Goal: Task Accomplishment & Management: Use online tool/utility

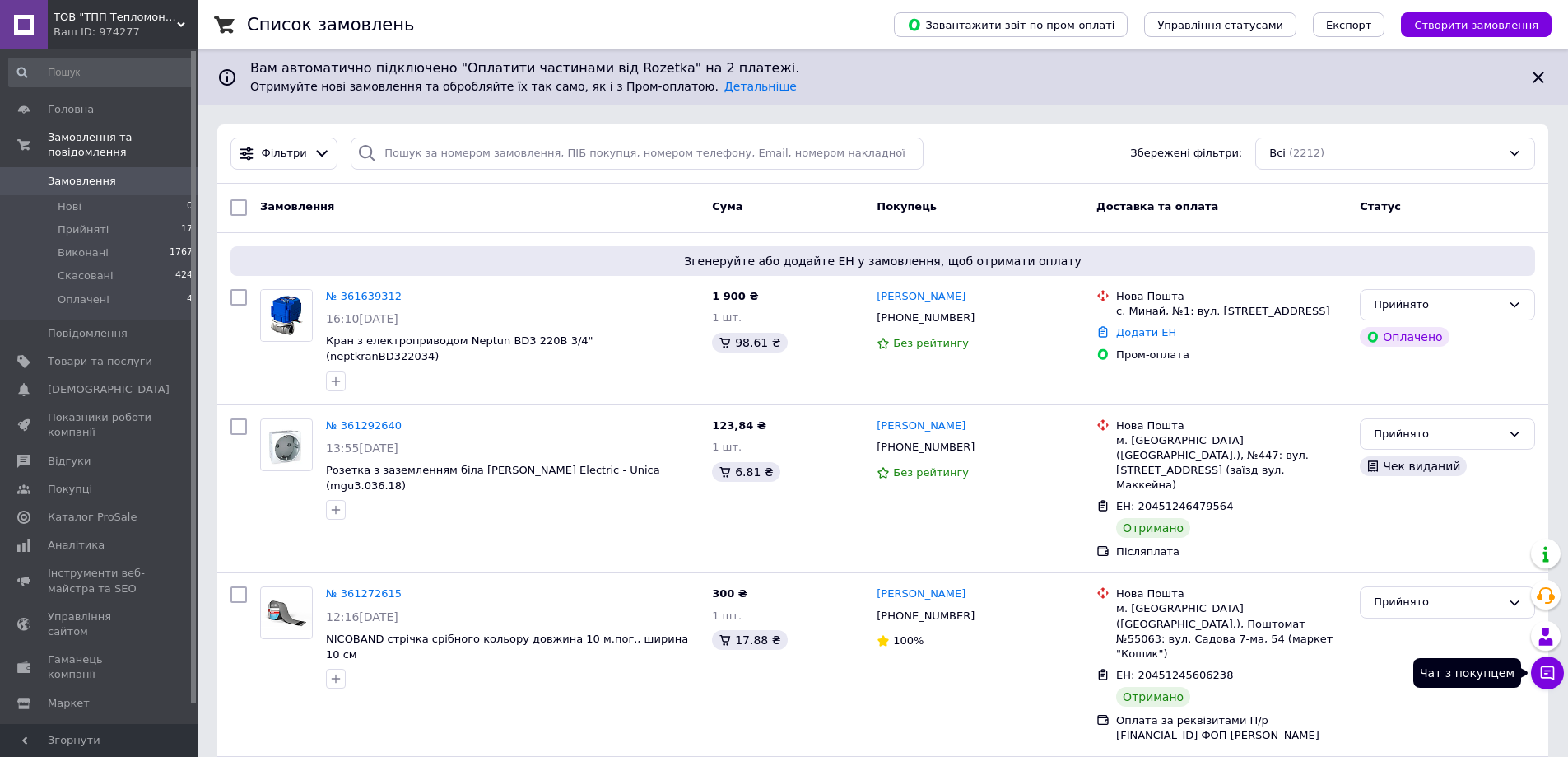
click at [1560, 673] on button "Чат з покупцем" at bounding box center [1548, 672] width 33 height 33
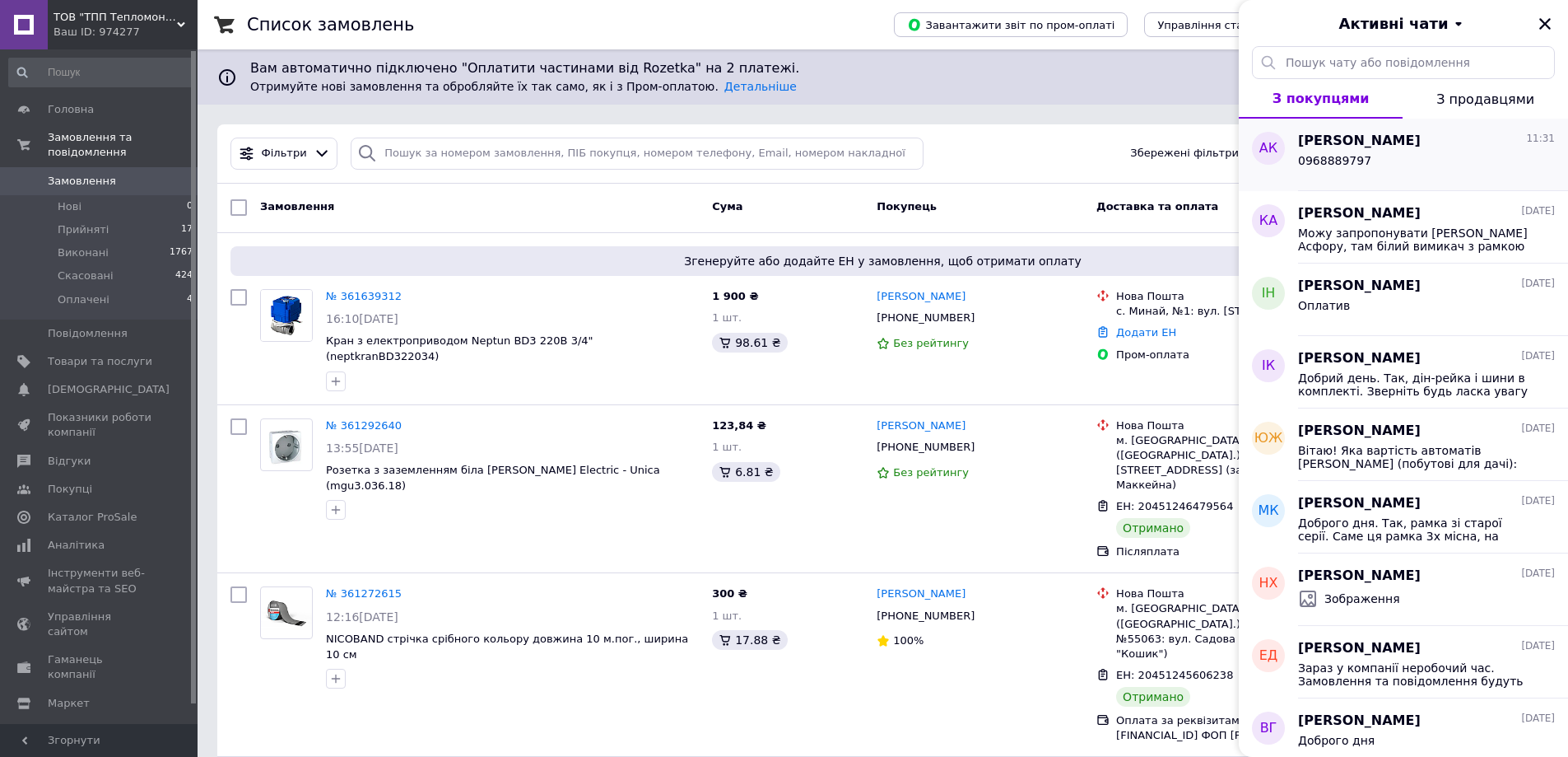
click at [1390, 133] on span "[PERSON_NAME]" at bounding box center [1359, 141] width 123 height 19
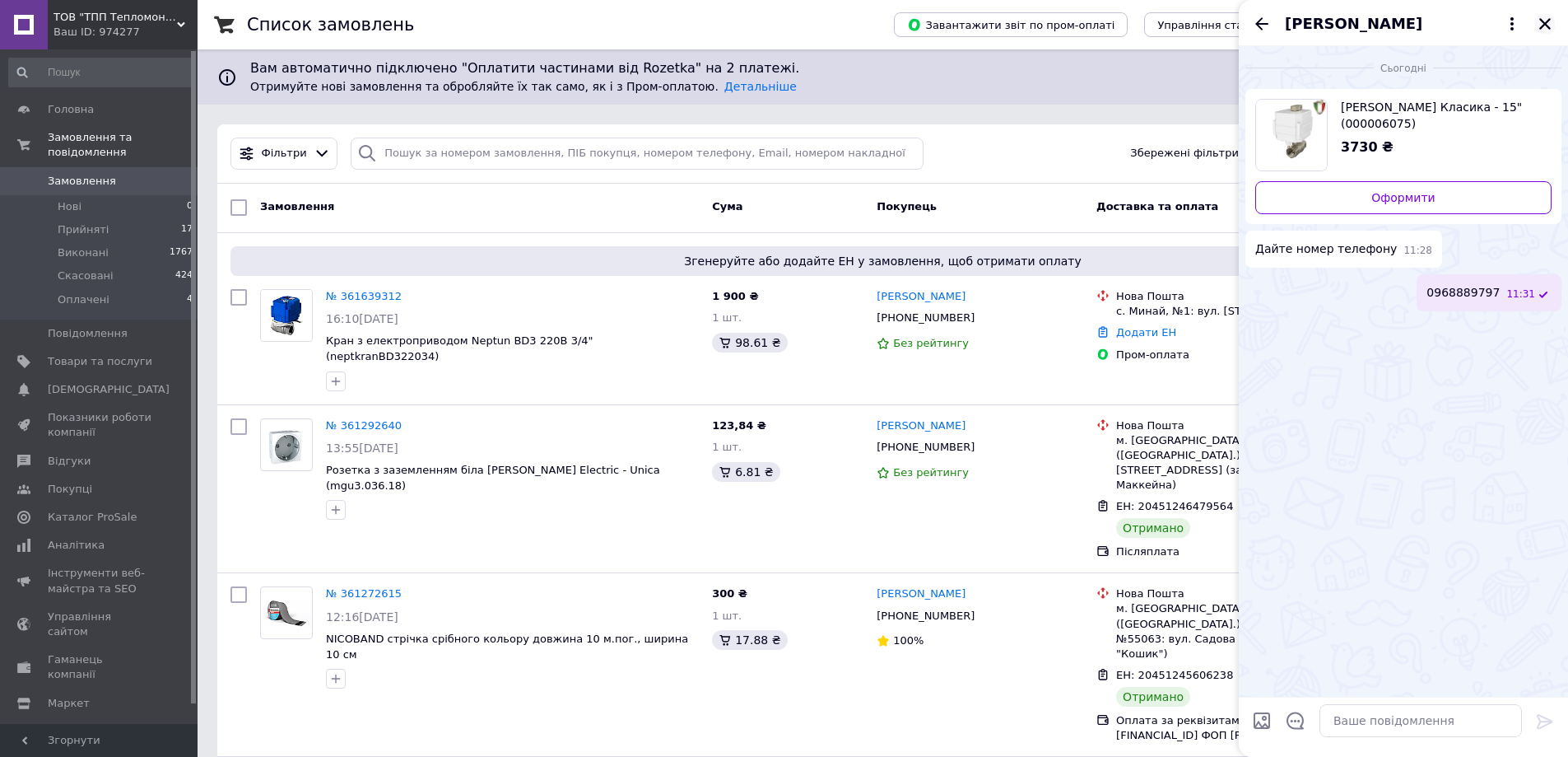
click at [1540, 25] on icon "Закрити" at bounding box center [1546, 24] width 15 height 15
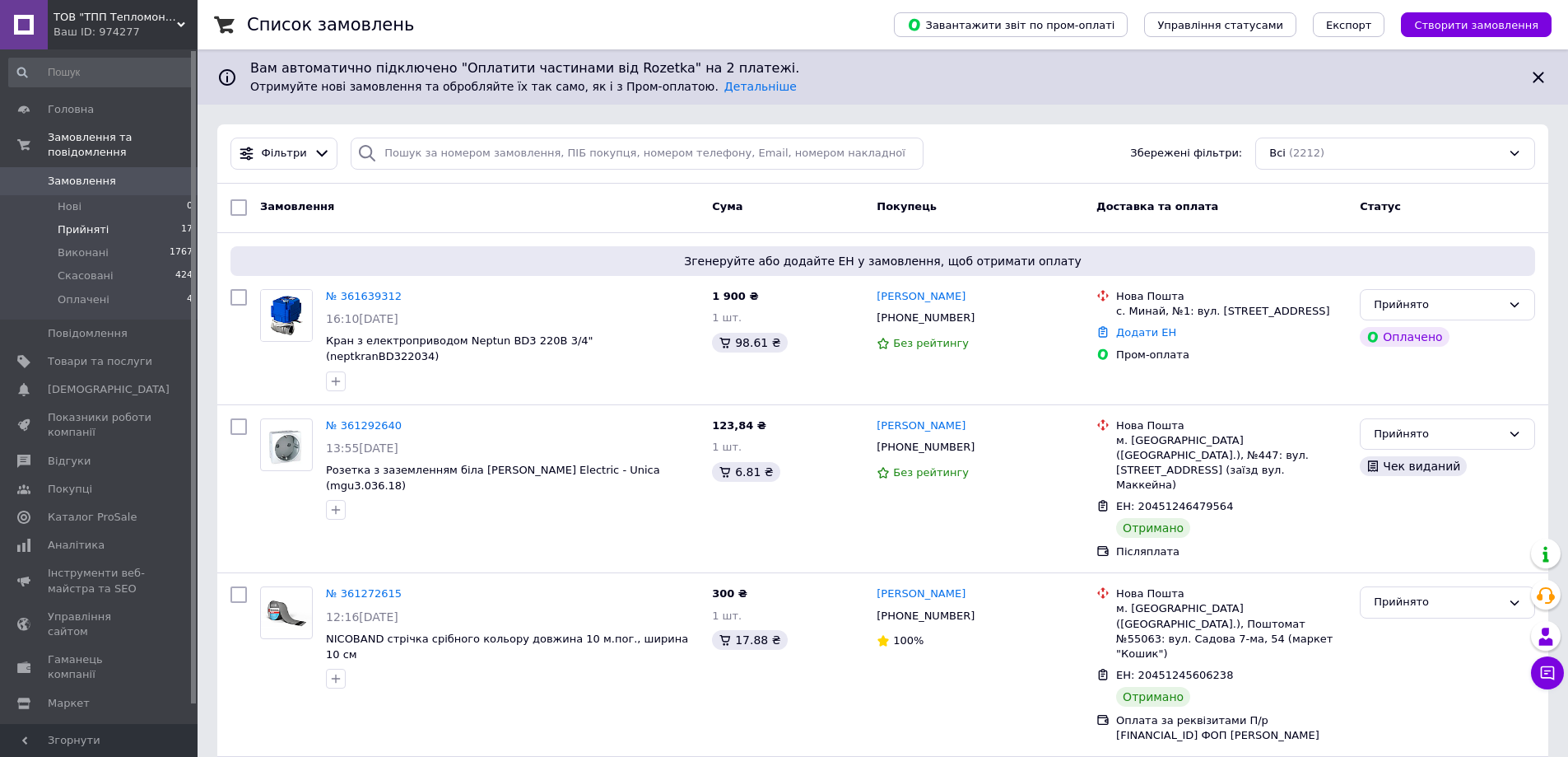
click at [77, 223] on span "Прийняті" at bounding box center [83, 230] width 51 height 15
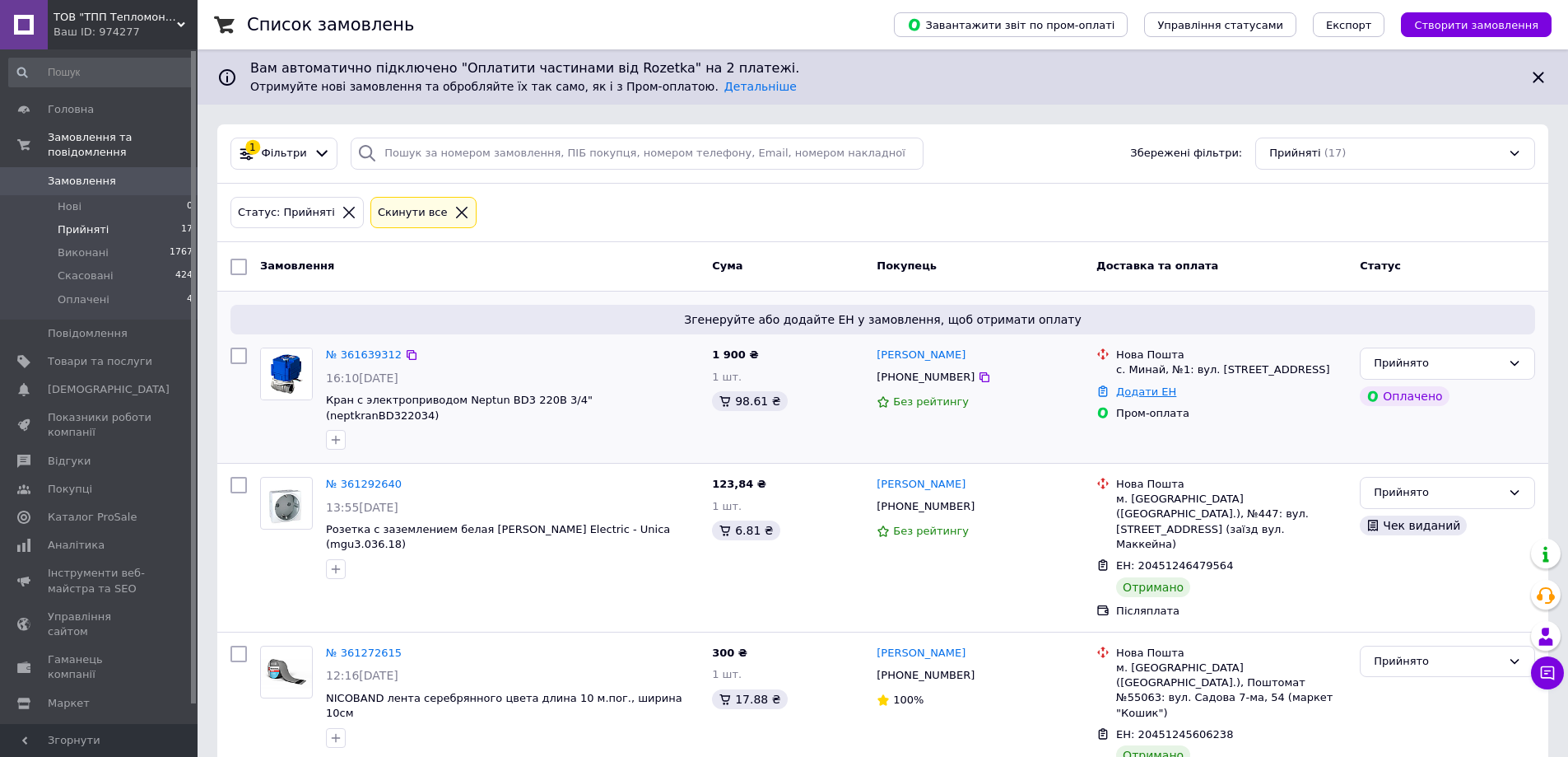
click at [1136, 391] on link "Додати ЕН" at bounding box center [1146, 391] width 61 height 12
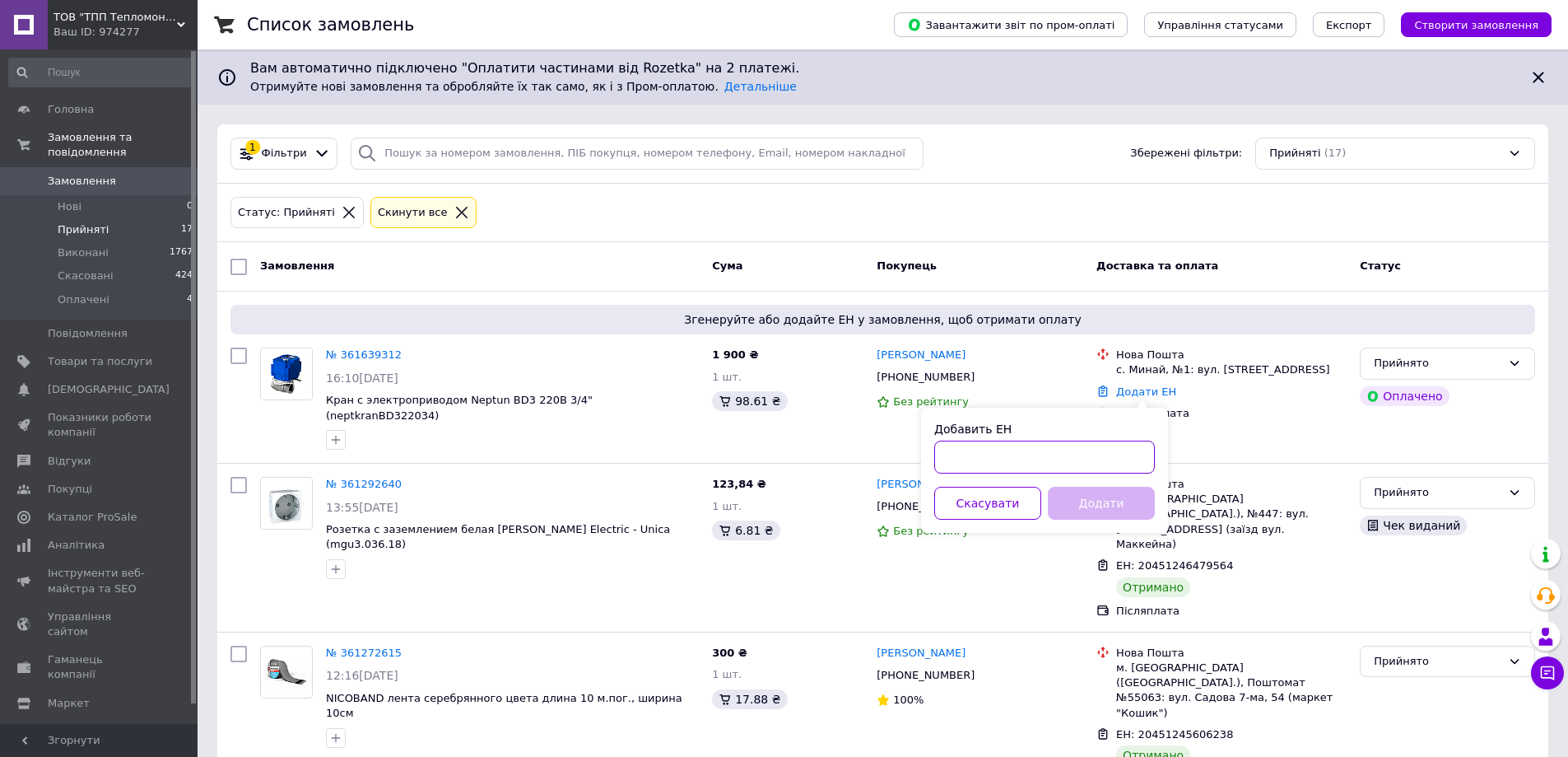
click at [1021, 461] on input "Добавить ЕН" at bounding box center [1045, 456] width 221 height 33
paste input "20451247441621"
type input "20451247441621"
click at [1098, 497] on button "Додати" at bounding box center [1102, 503] width 107 height 33
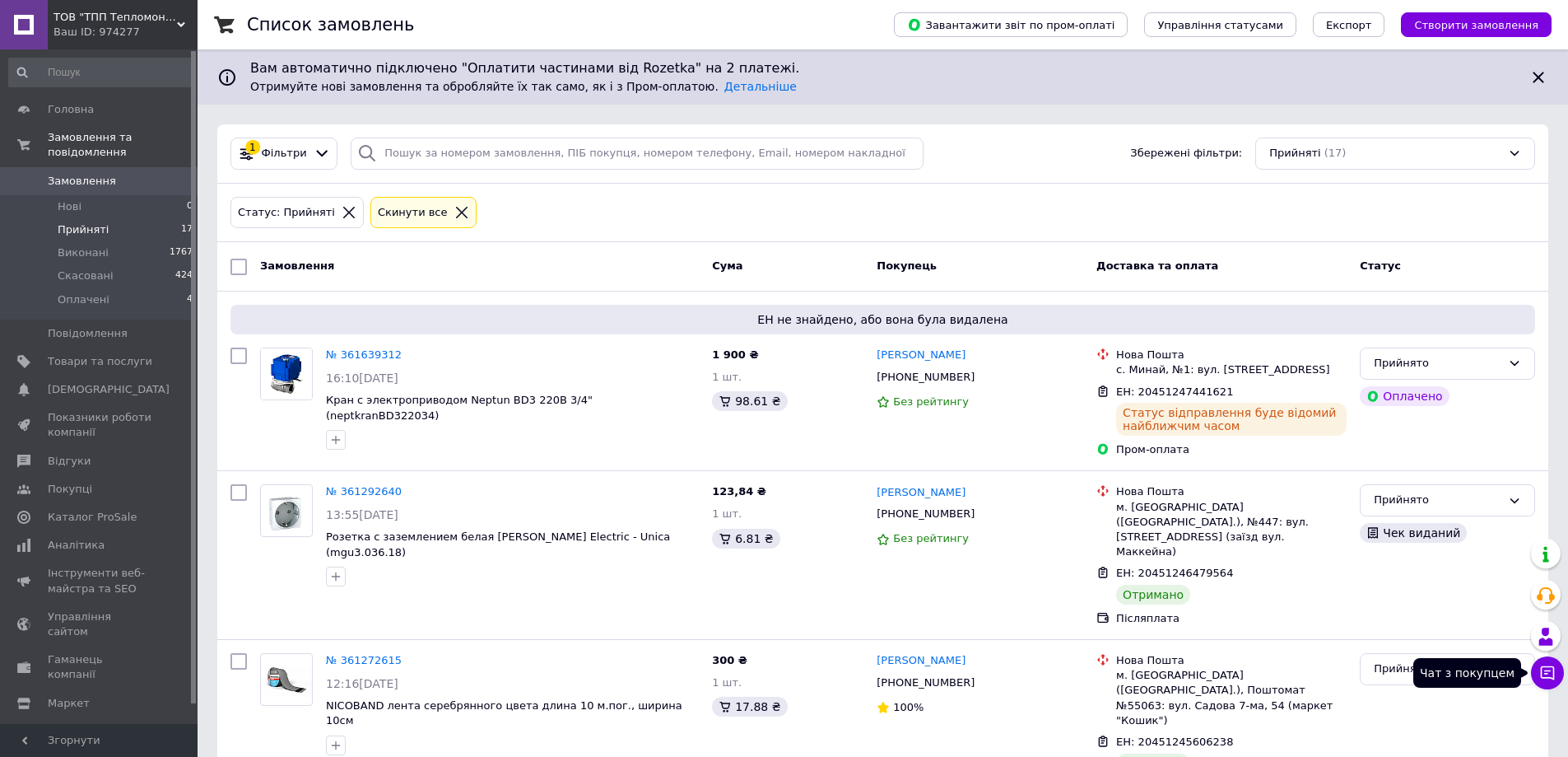
click at [1554, 680] on icon at bounding box center [1548, 673] width 17 height 17
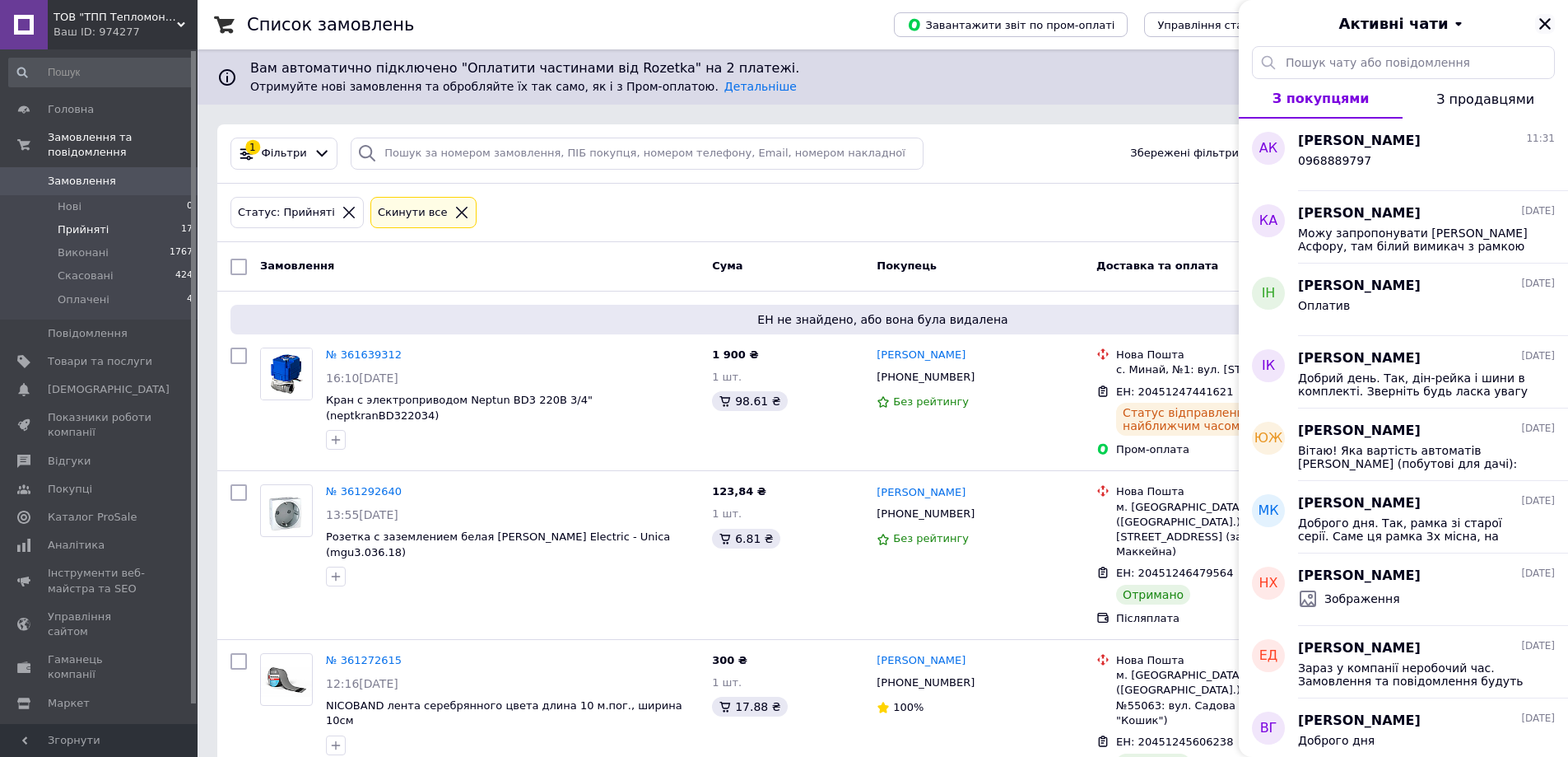
click at [1544, 26] on icon "Закрити" at bounding box center [1546, 23] width 11 height 11
